Goal: Transaction & Acquisition: Purchase product/service

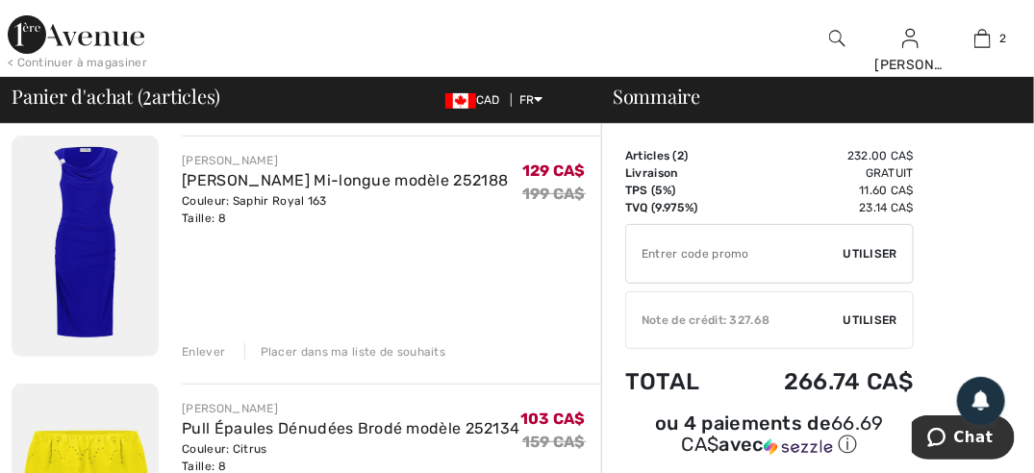
scroll to position [192, 0]
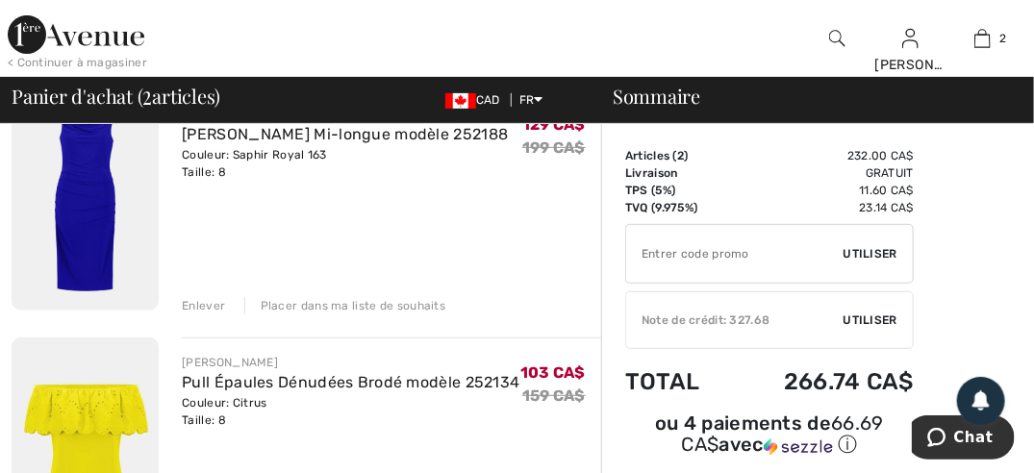
click at [193, 304] on div "Enlever" at bounding box center [203, 305] width 43 height 17
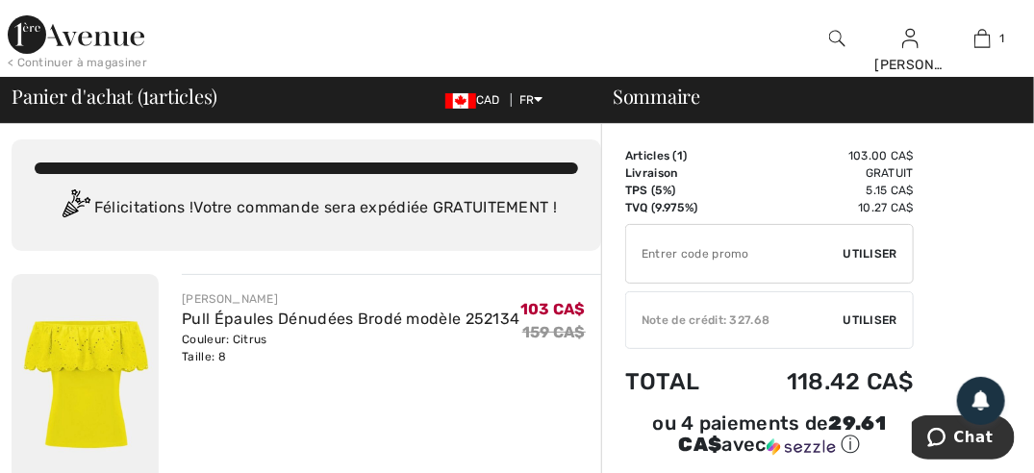
scroll to position [0, 0]
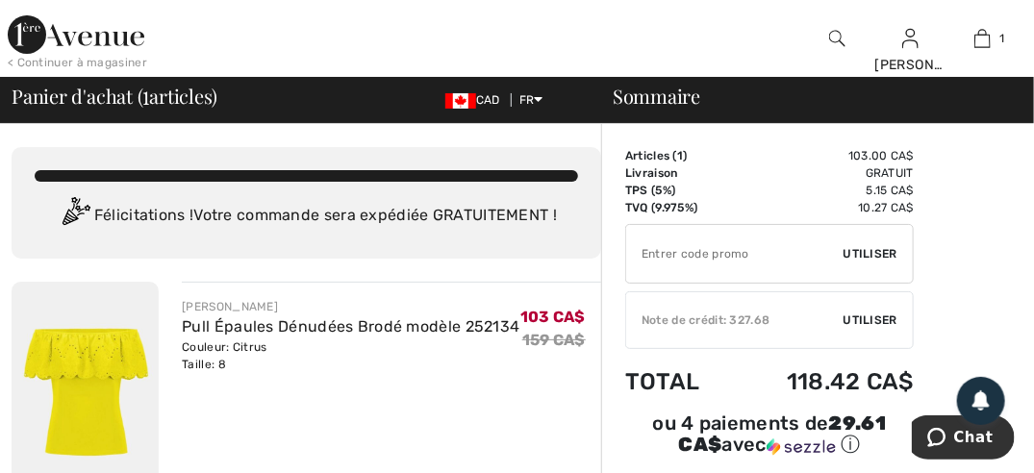
click at [873, 314] on span "Utiliser" at bounding box center [870, 320] width 54 height 17
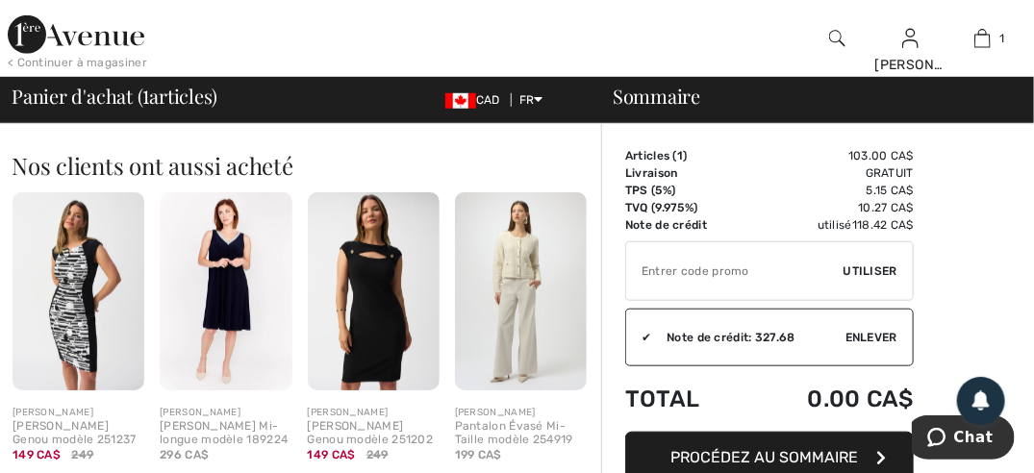
scroll to position [423, 0]
click at [866, 269] on span "Utiliser" at bounding box center [870, 271] width 54 height 17
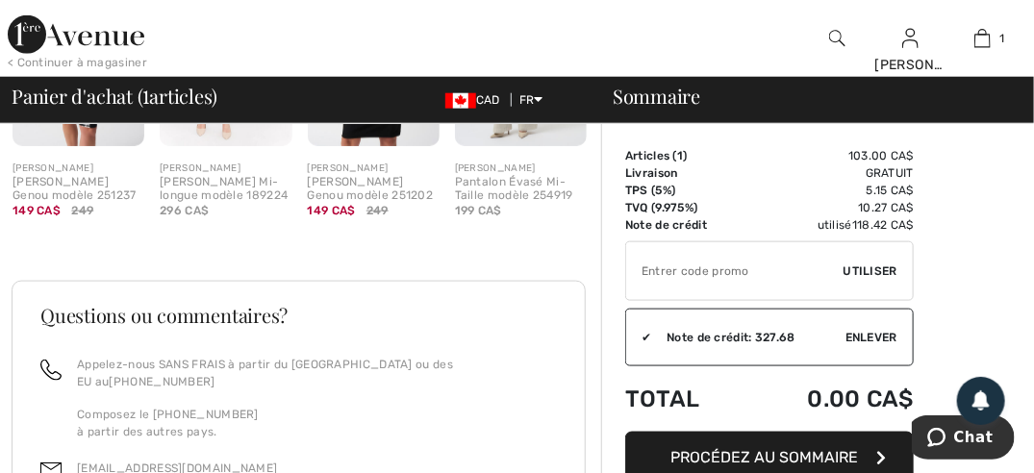
scroll to position [756, 0]
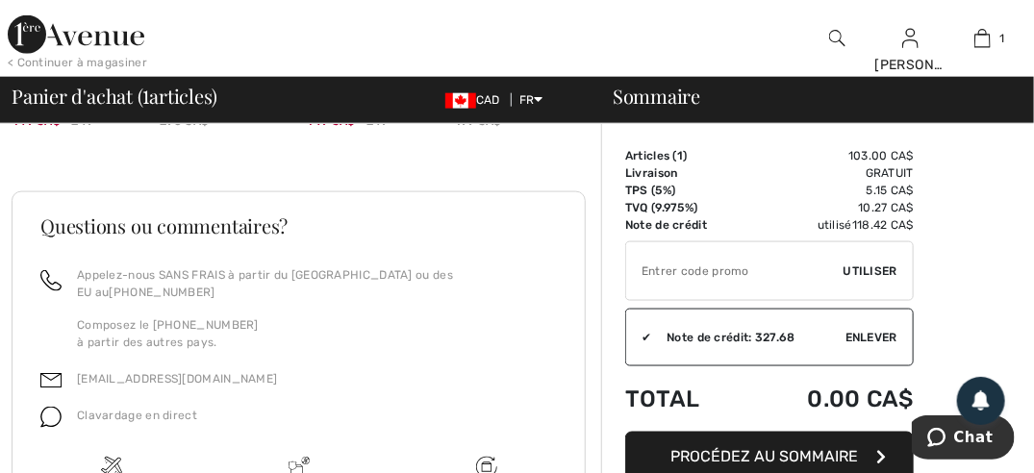
click at [796, 452] on span "Procédez au sommaire" at bounding box center [765, 457] width 188 height 18
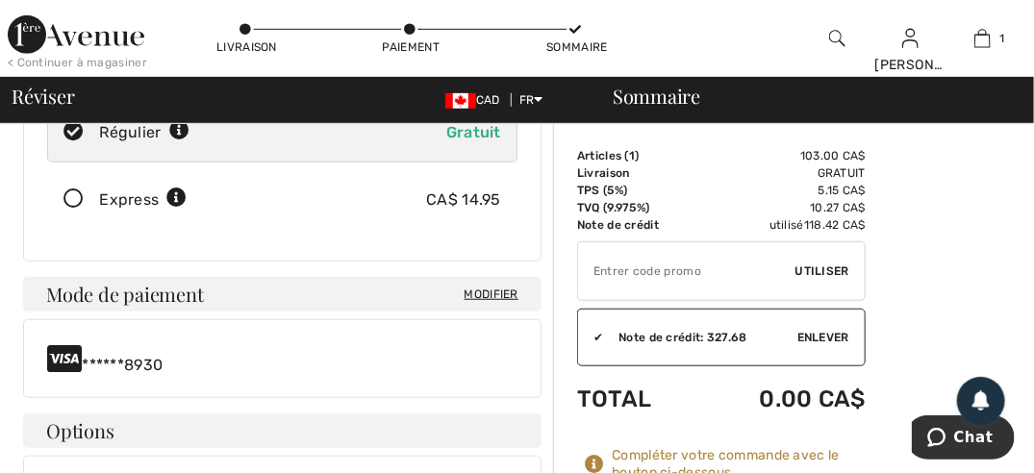
scroll to position [288, 0]
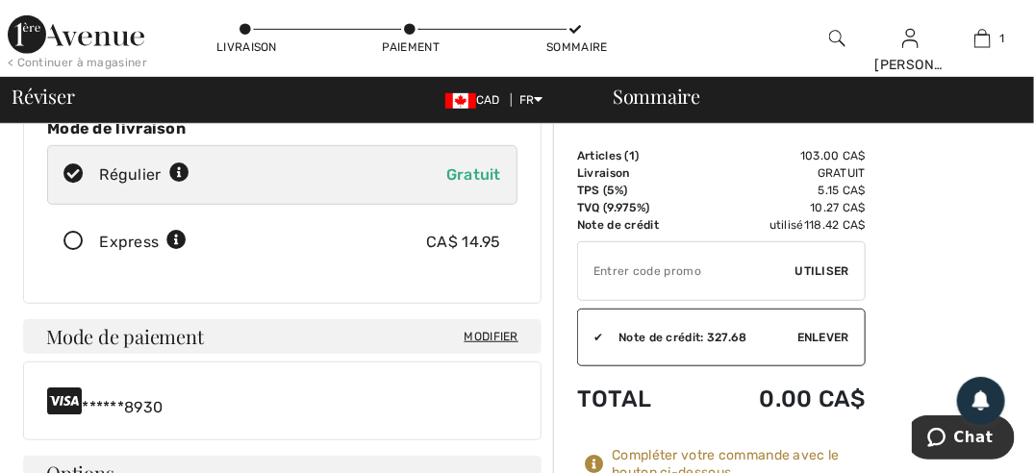
click at [485, 333] on span "Modifier" at bounding box center [491, 336] width 54 height 17
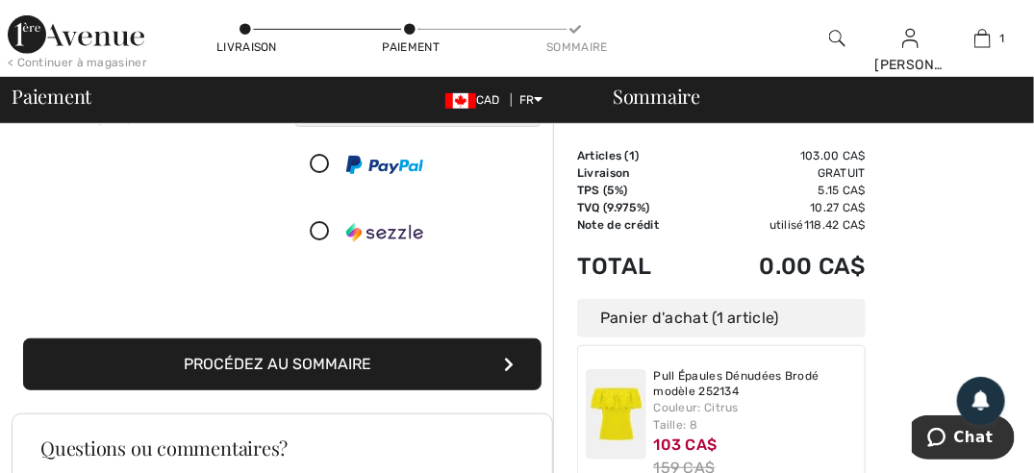
scroll to position [327, 0]
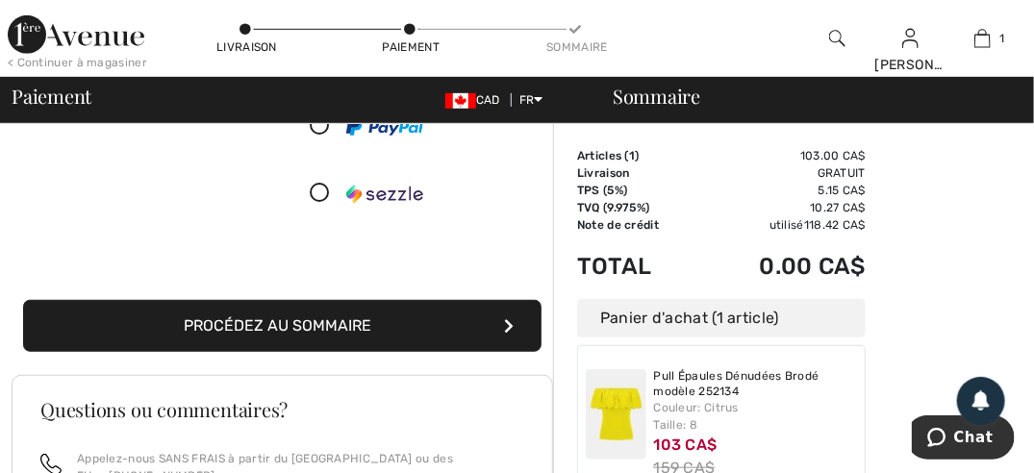
click at [269, 342] on button "Procédez au sommaire" at bounding box center [282, 326] width 518 height 52
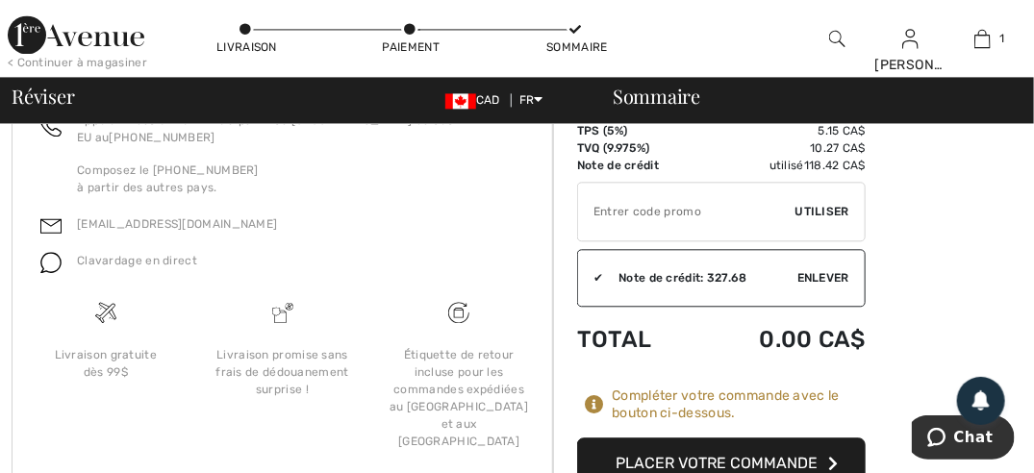
scroll to position [1410, 0]
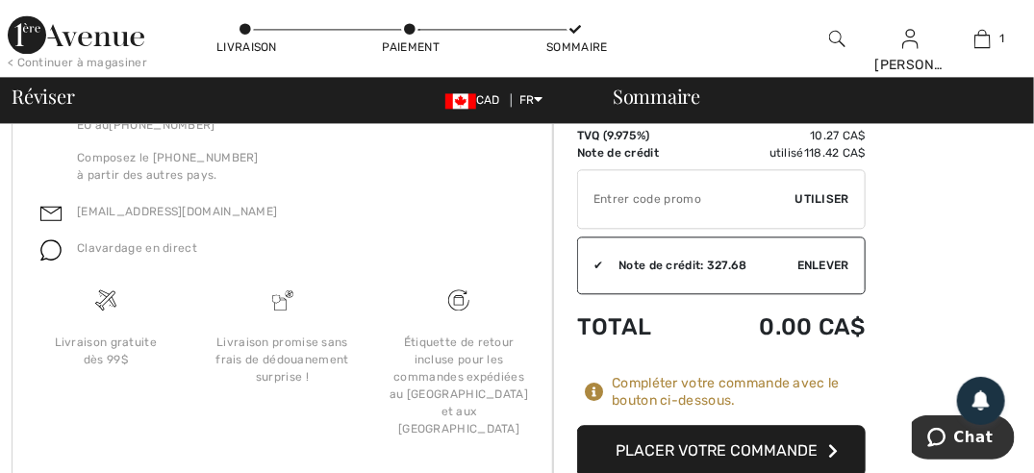
click at [785, 425] on button "Placer votre commande" at bounding box center [721, 451] width 288 height 52
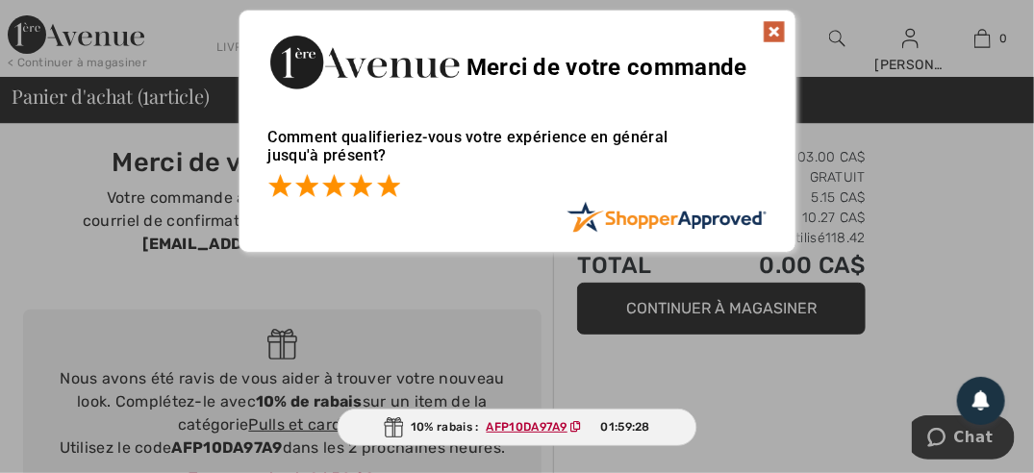
click at [387, 187] on span at bounding box center [388, 185] width 23 height 23
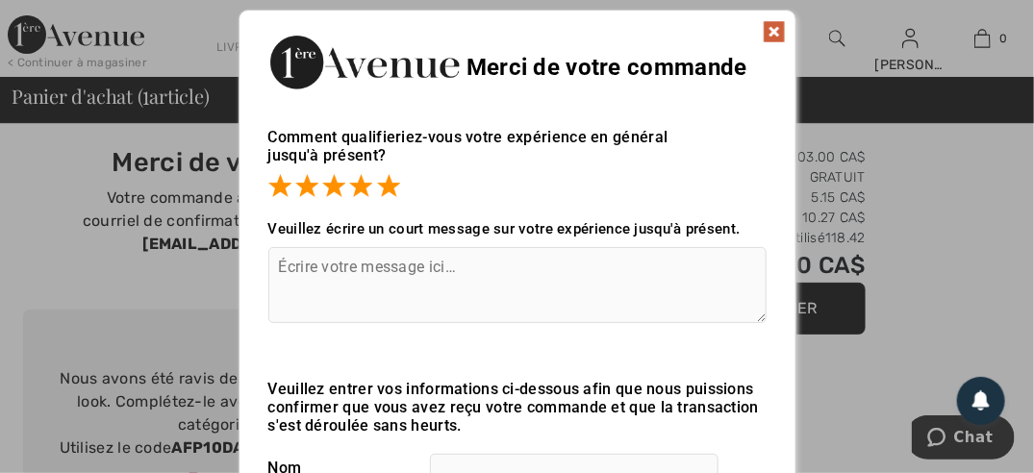
click at [773, 27] on img at bounding box center [774, 31] width 23 height 23
